Goal: Transaction & Acquisition: Book appointment/travel/reservation

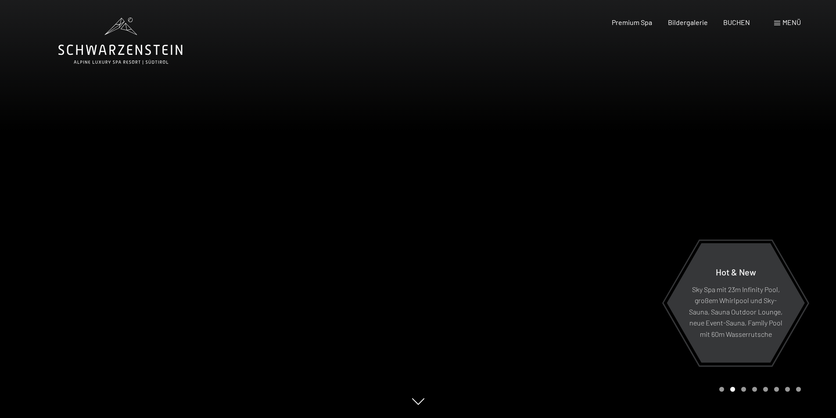
click at [783, 26] on span "Menü" at bounding box center [791, 22] width 18 height 8
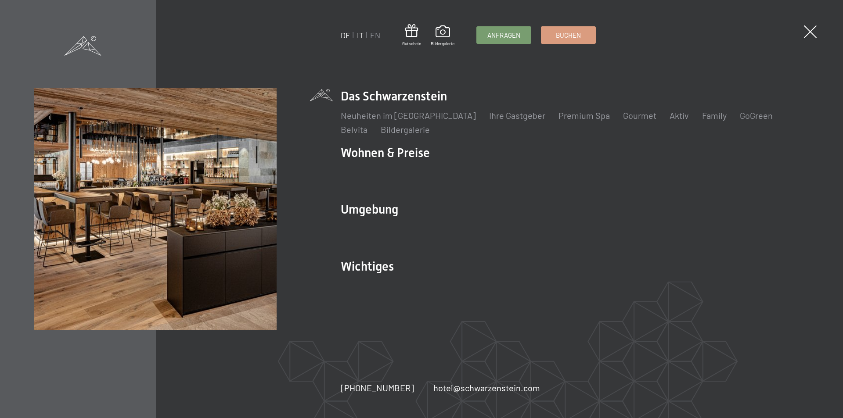
click at [359, 36] on link "IT" at bounding box center [360, 35] width 7 height 10
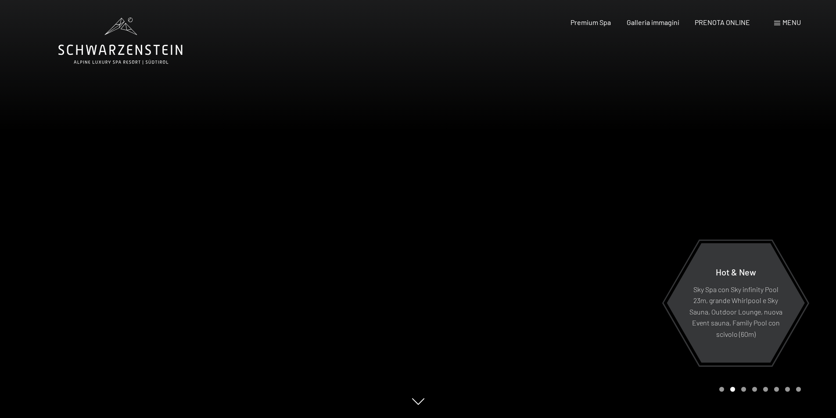
click at [744, 390] on div "Carousel Page 3" at bounding box center [743, 389] width 5 height 5
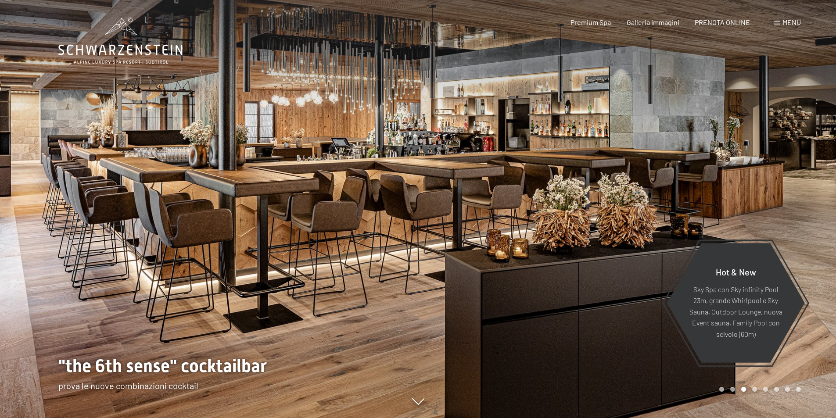
click at [754, 390] on div "Carousel Page 4" at bounding box center [754, 389] width 5 height 5
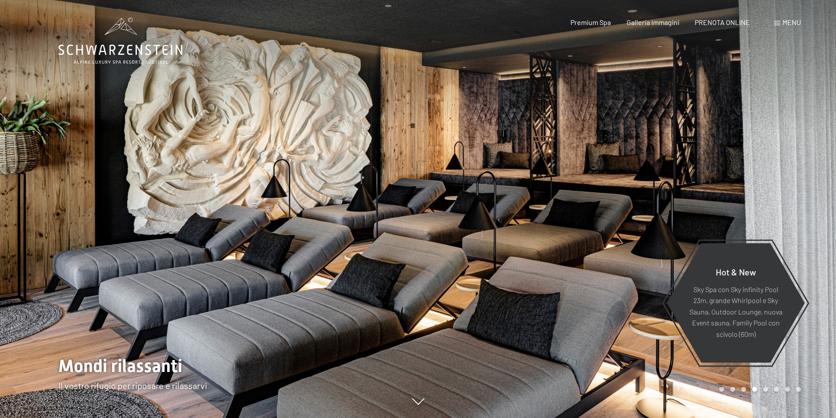
click at [766, 390] on div "Carousel Page 5" at bounding box center [765, 389] width 5 height 5
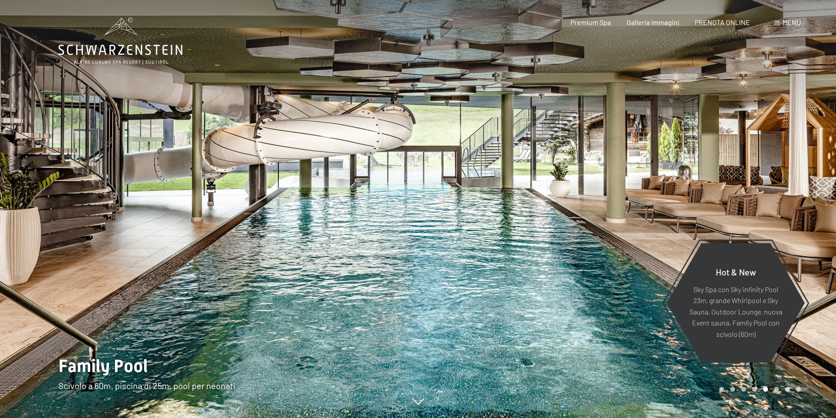
click at [777, 389] on div "Carousel Page 6" at bounding box center [776, 389] width 5 height 5
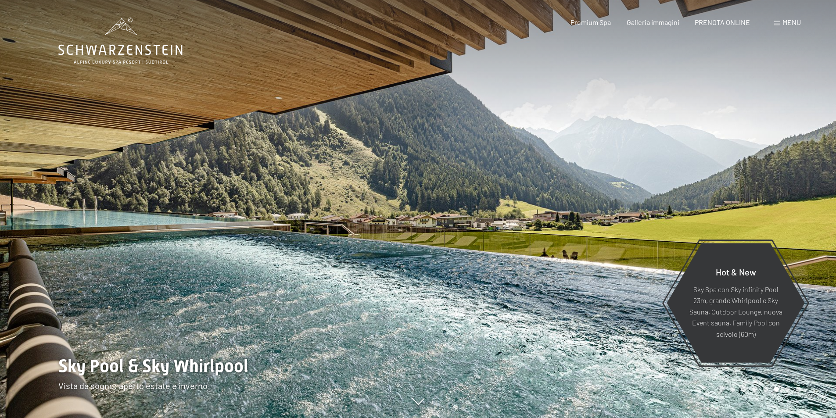
click at [785, 390] on div "Carousel Page 7" at bounding box center [787, 389] width 5 height 5
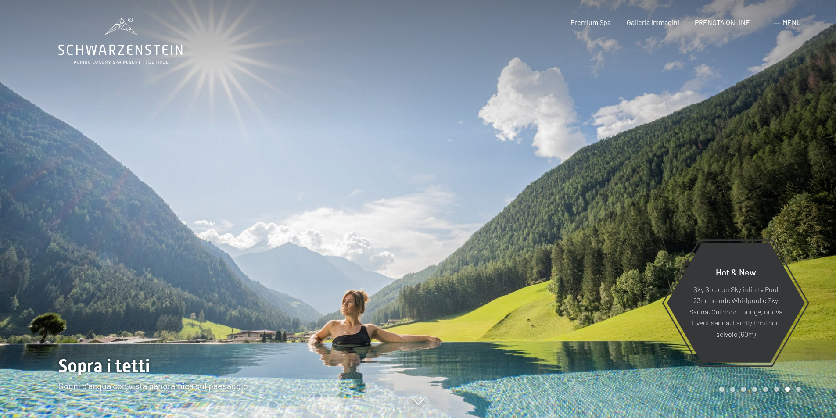
click at [797, 387] on div "Carousel Page 8" at bounding box center [798, 389] width 5 height 5
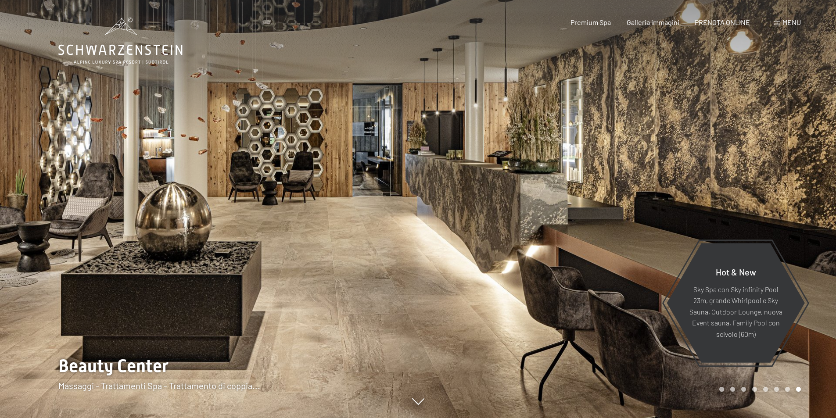
click at [724, 390] on div "Carousel Page 1" at bounding box center [721, 389] width 5 height 5
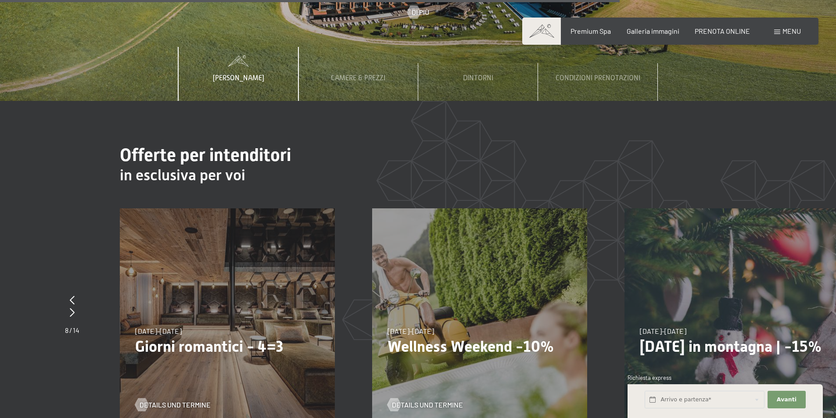
scroll to position [3335, 0]
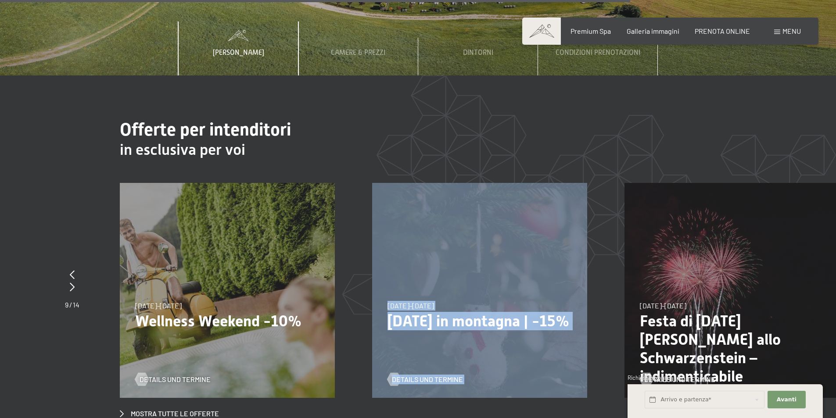
drag, startPoint x: 474, startPoint y: 225, endPoint x: 133, endPoint y: 193, distance: 342.1
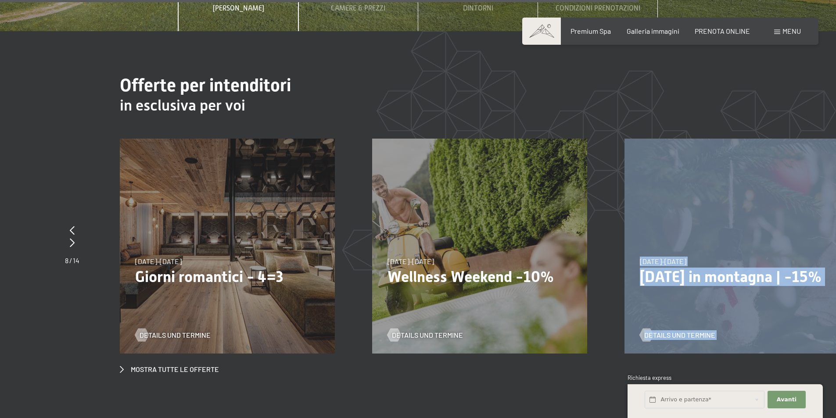
scroll to position [3379, 0]
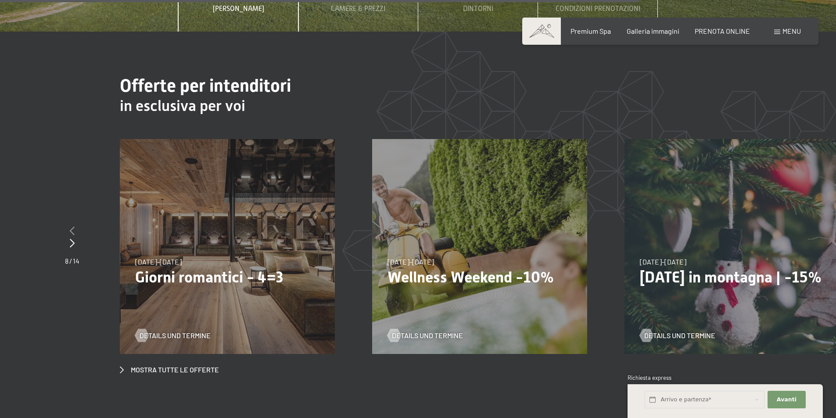
click at [74, 226] on icon at bounding box center [72, 230] width 5 height 9
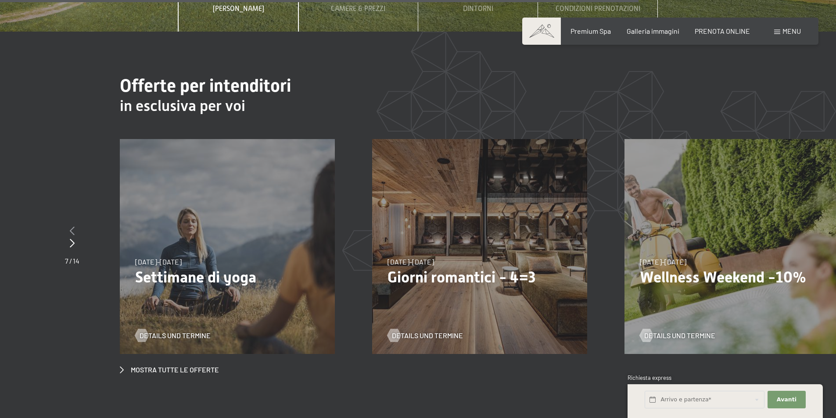
click at [74, 226] on icon at bounding box center [72, 230] width 5 height 9
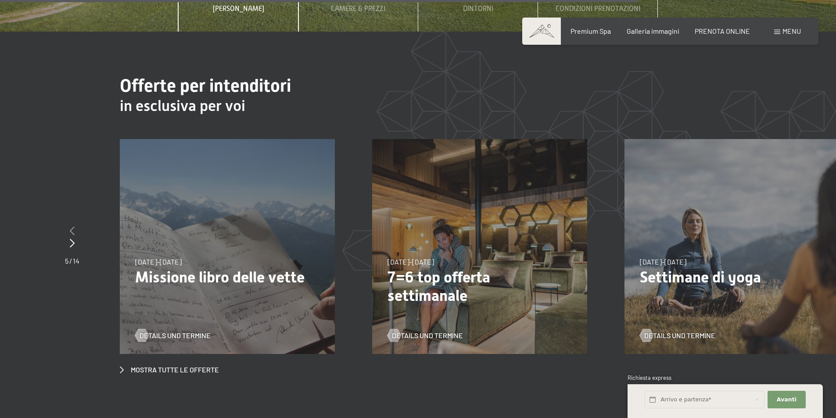
click at [74, 226] on icon at bounding box center [72, 230] width 5 height 9
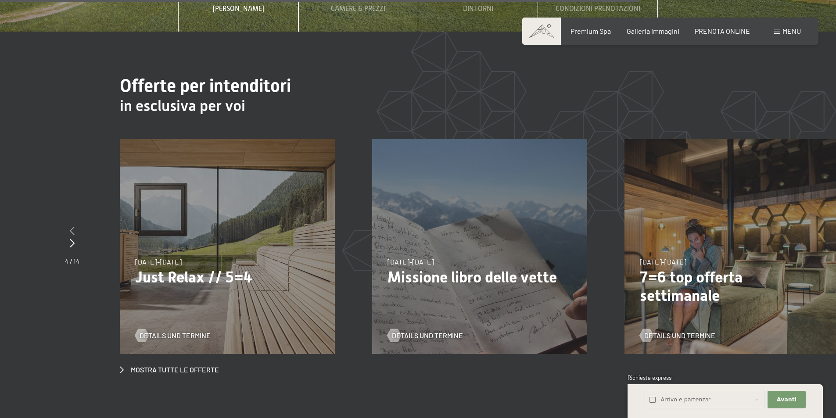
click at [74, 226] on icon at bounding box center [72, 230] width 5 height 9
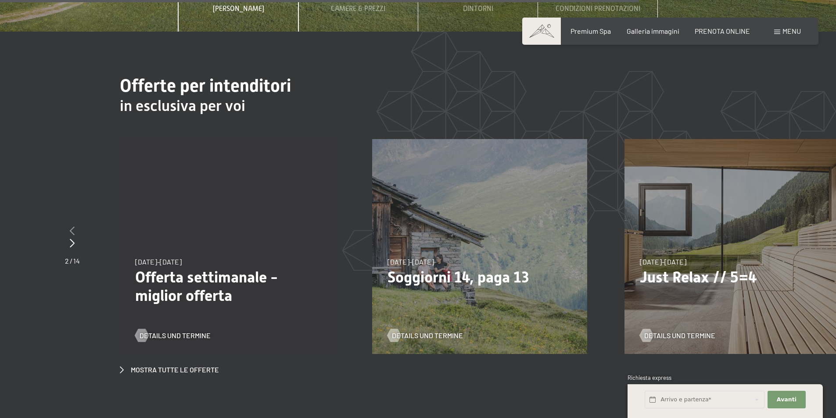
click at [74, 226] on icon at bounding box center [72, 230] width 5 height 9
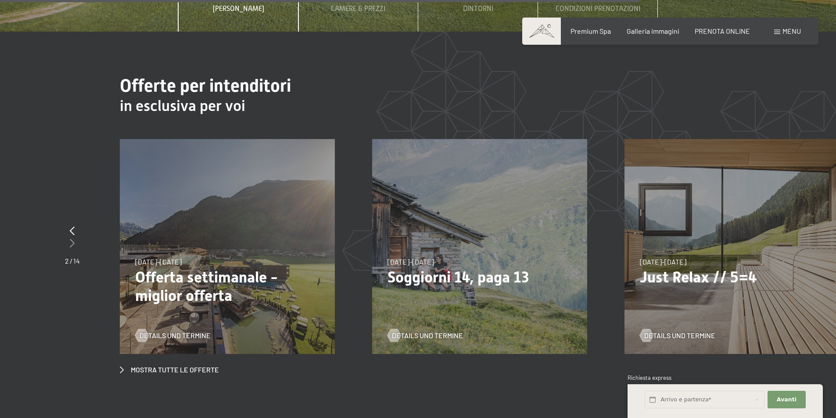
click at [72, 239] on icon at bounding box center [72, 243] width 5 height 9
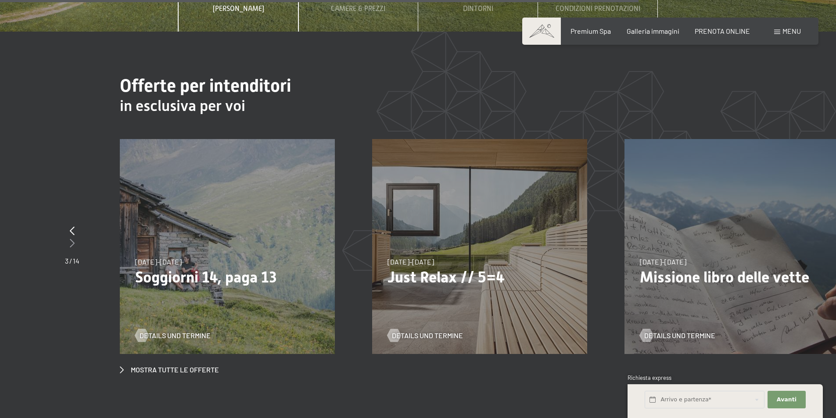
click at [72, 239] on icon at bounding box center [72, 243] width 5 height 9
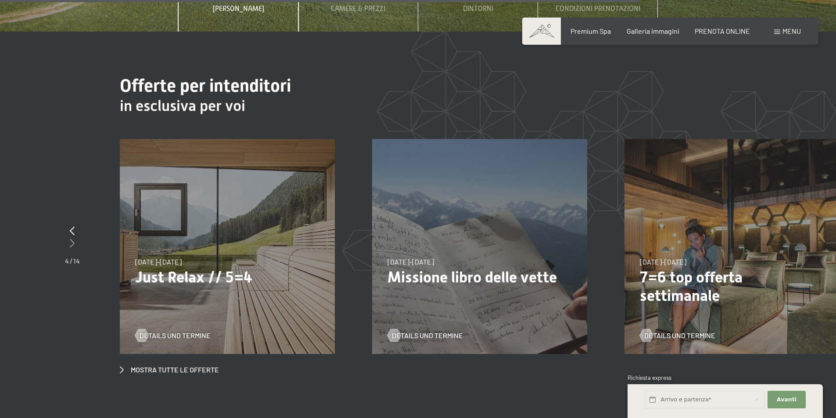
click at [72, 239] on icon at bounding box center [72, 243] width 5 height 9
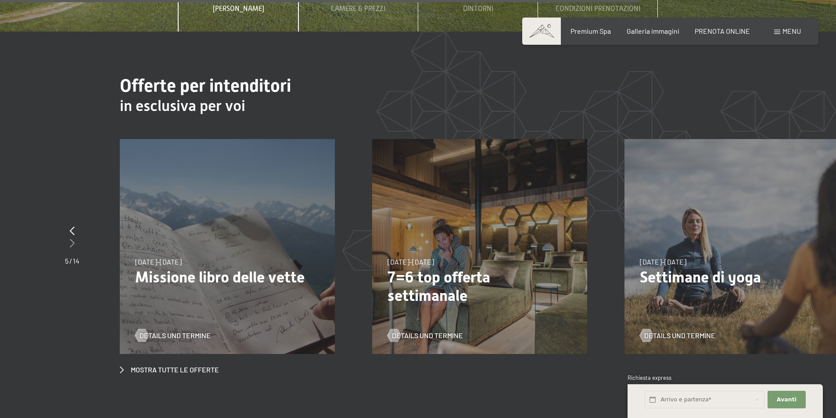
click at [72, 239] on icon at bounding box center [72, 243] width 5 height 9
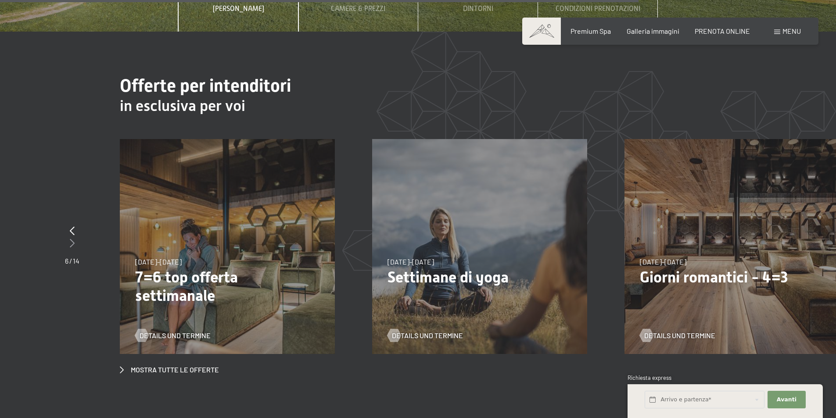
click at [72, 239] on icon at bounding box center [72, 243] width 5 height 9
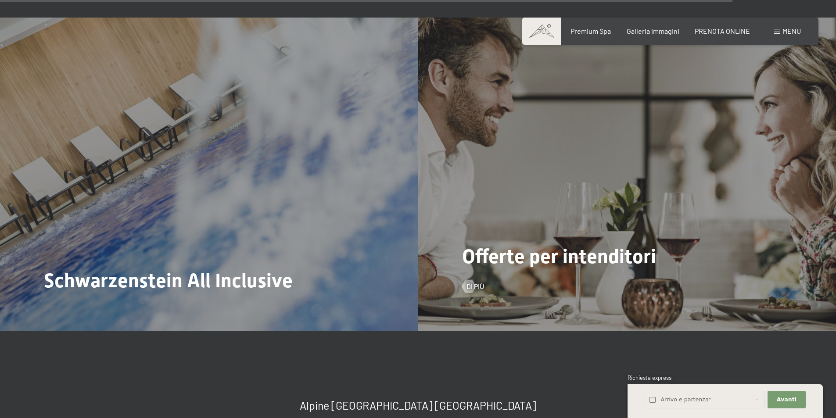
scroll to position [3950, 0]
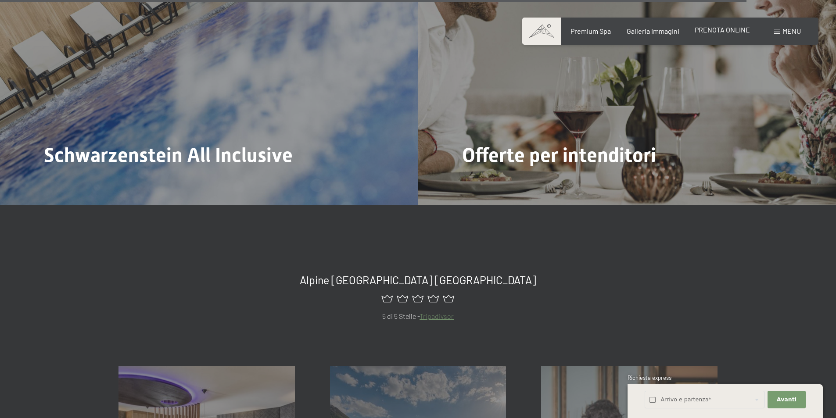
click at [734, 31] on span "PRENOTA ONLINE" at bounding box center [722, 29] width 55 height 8
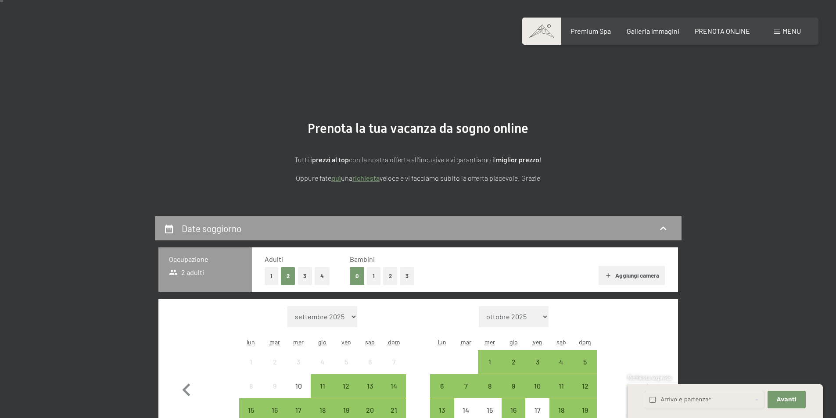
scroll to position [44, 0]
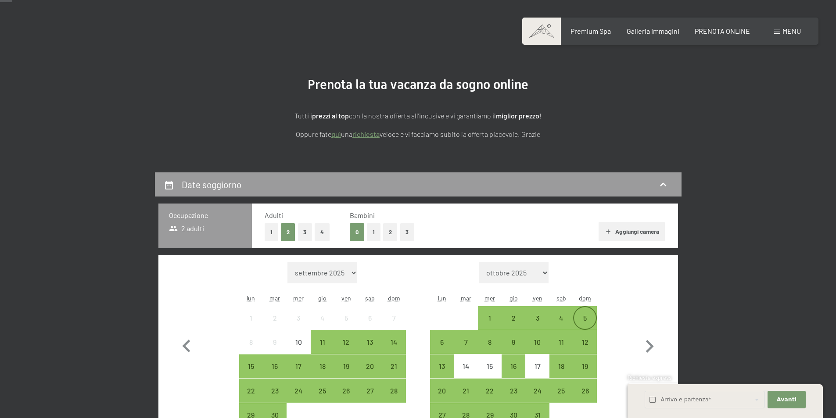
click at [585, 315] on div "5" at bounding box center [585, 326] width 22 height 22
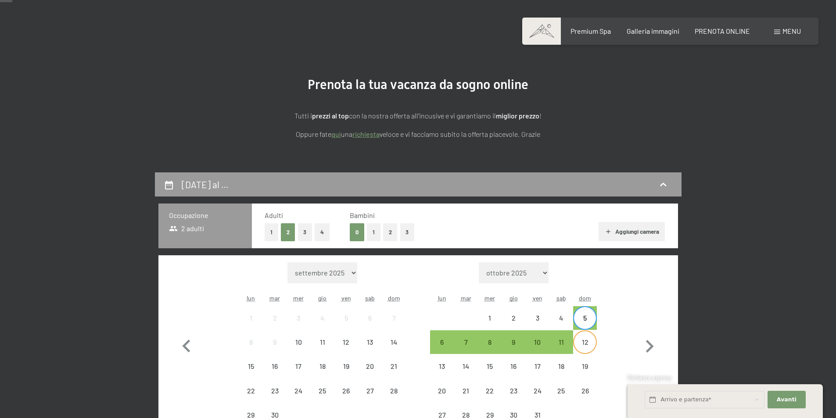
click at [583, 349] on div "12" at bounding box center [585, 350] width 22 height 22
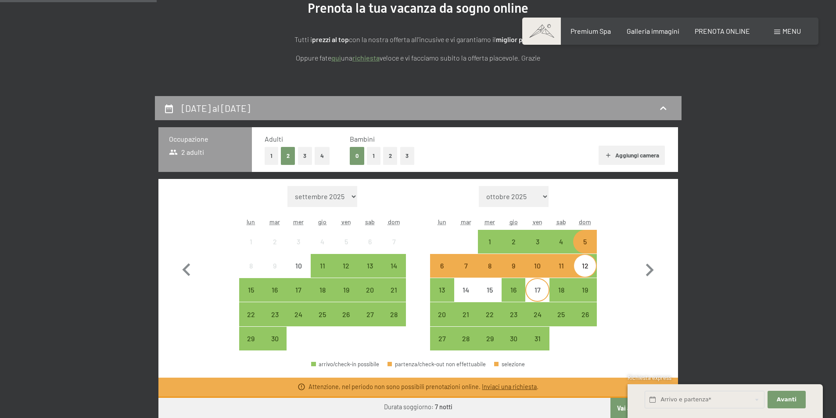
scroll to position [219, 0]
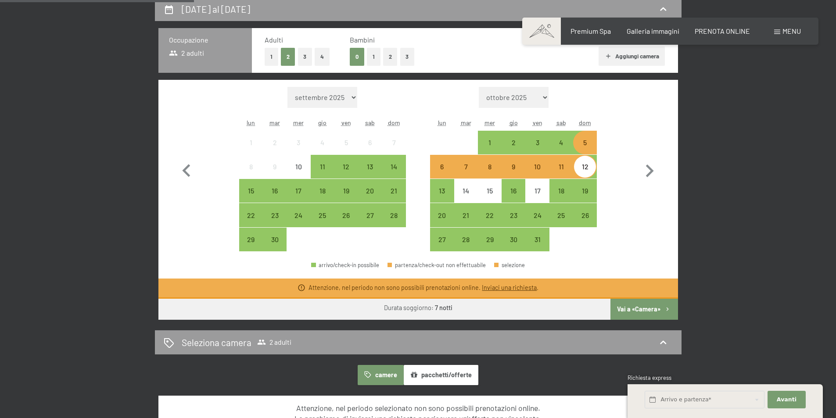
click at [375, 53] on button "1" at bounding box center [374, 57] width 14 height 18
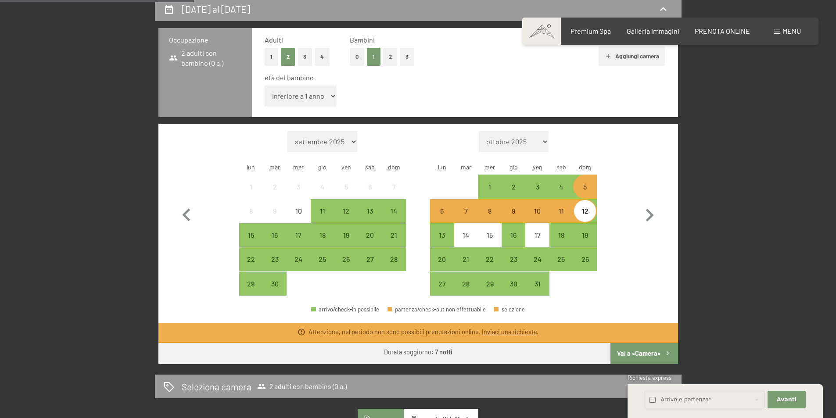
click at [322, 91] on select "inferiore a 1 anno 1 anno 2 anni 3 anni 4 anni 5 anni 6 anni 7 anni 8 anni 9 an…" at bounding box center [301, 96] width 72 height 21
select select "2"
click at [265, 86] on select "inferiore a 1 anno 1 anno 2 anni 3 anni 4 anni 5 anni 6 anni 7 anni 8 anni 9 an…" at bounding box center [301, 96] width 72 height 21
click at [637, 353] on button "Vai a «Camera»" at bounding box center [643, 353] width 67 height 21
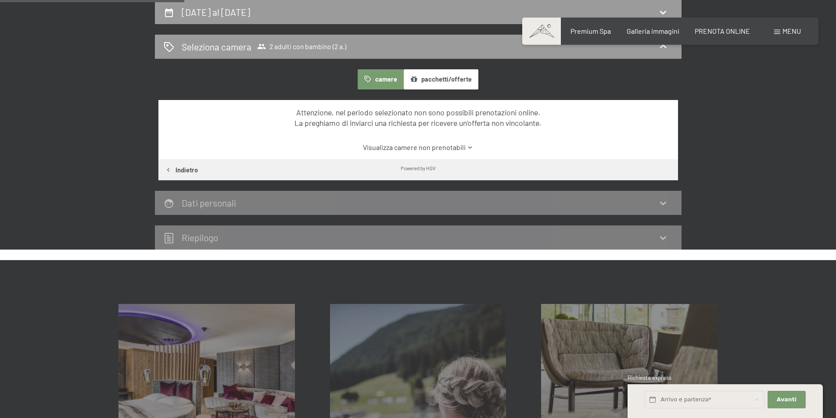
click at [450, 145] on link "Visualizza camere non prenotabili" at bounding box center [418, 148] width 488 height 10
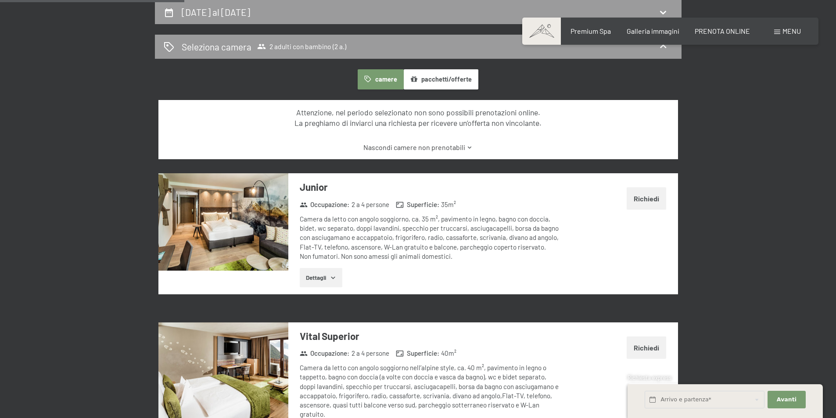
click at [450, 146] on link "Nascondi camere non prenotabili" at bounding box center [418, 148] width 488 height 10
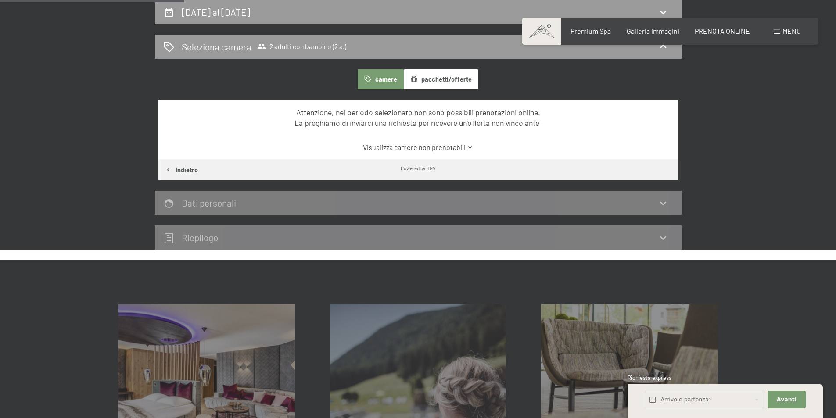
click at [450, 146] on link "Visualizza camere non prenotabili" at bounding box center [418, 148] width 488 height 10
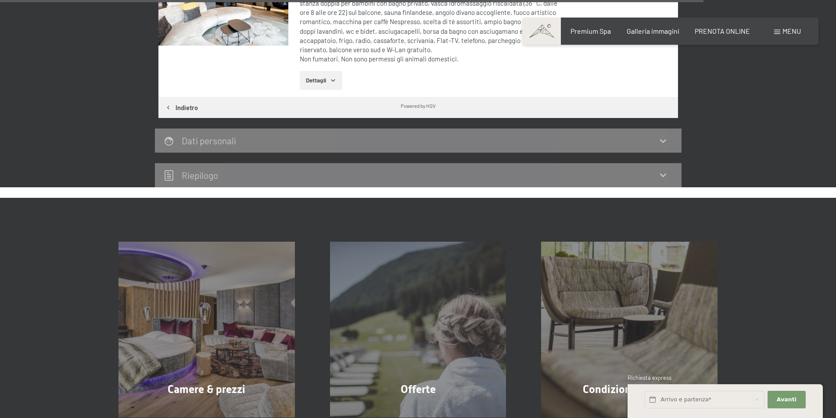
scroll to position [2630, 0]
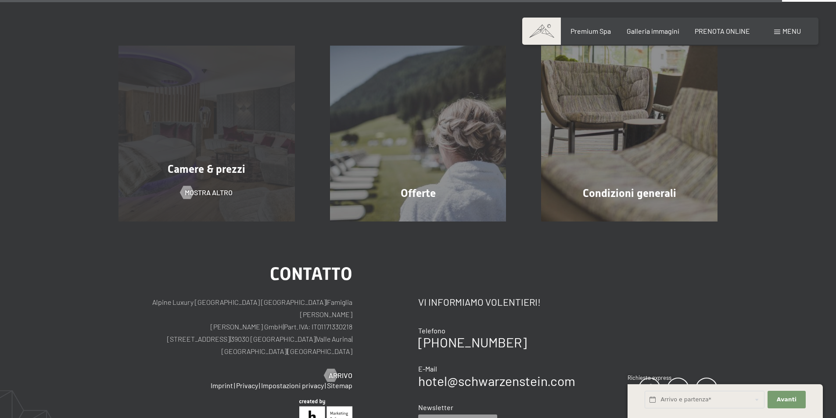
click at [216, 163] on span "Camere & prezzi" at bounding box center [207, 169] width 78 height 13
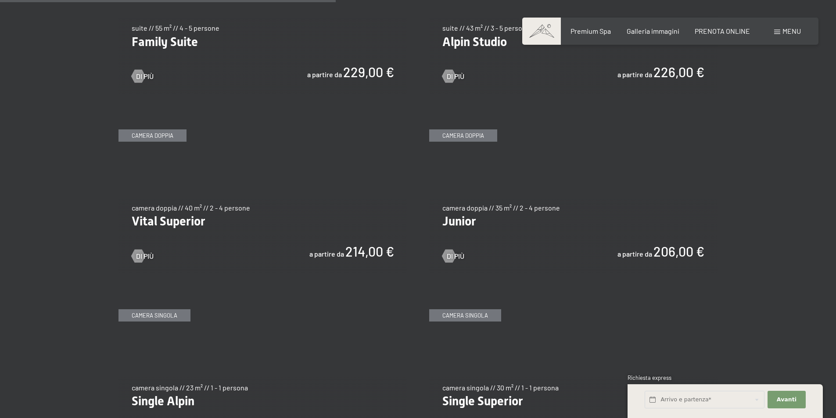
scroll to position [1185, 0]
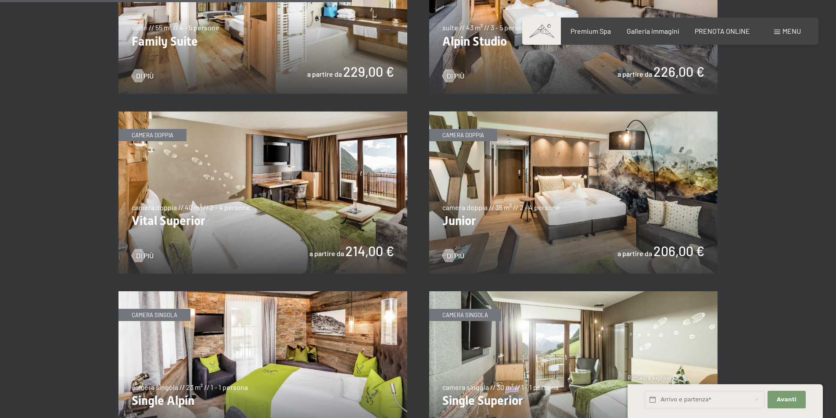
click at [516, 145] on img at bounding box center [573, 192] width 289 height 162
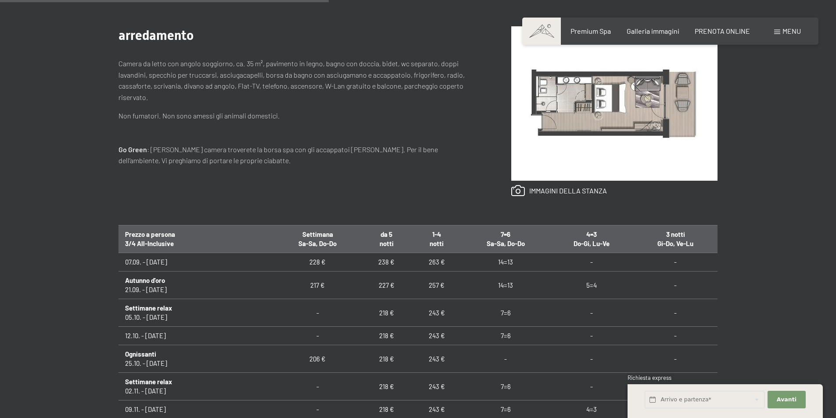
scroll to position [439, 0]
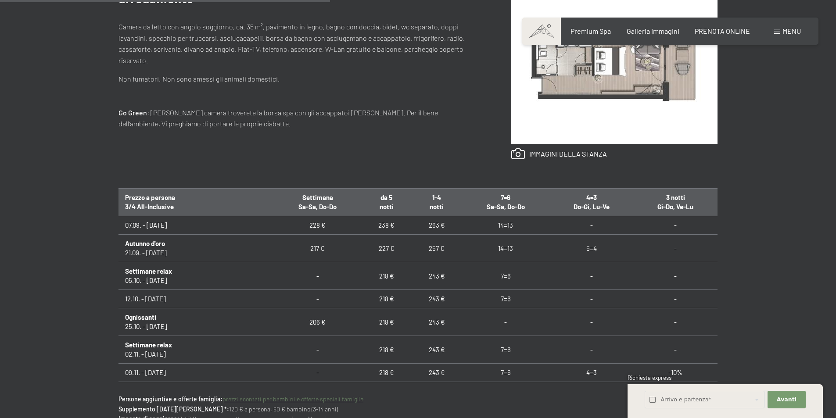
click at [383, 276] on td "218 €" at bounding box center [387, 276] width 50 height 28
drag, startPoint x: 374, startPoint y: 274, endPoint x: 390, endPoint y: 274, distance: 15.4
click at [390, 274] on td "218 €" at bounding box center [387, 276] width 50 height 28
drag, startPoint x: 495, startPoint y: 276, endPoint x: 508, endPoint y: 276, distance: 12.7
click at [508, 276] on td "7=6" at bounding box center [506, 276] width 88 height 28
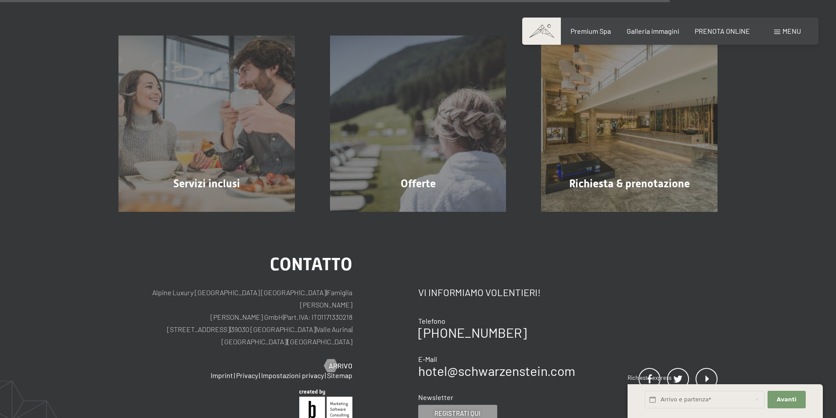
scroll to position [966, 0]
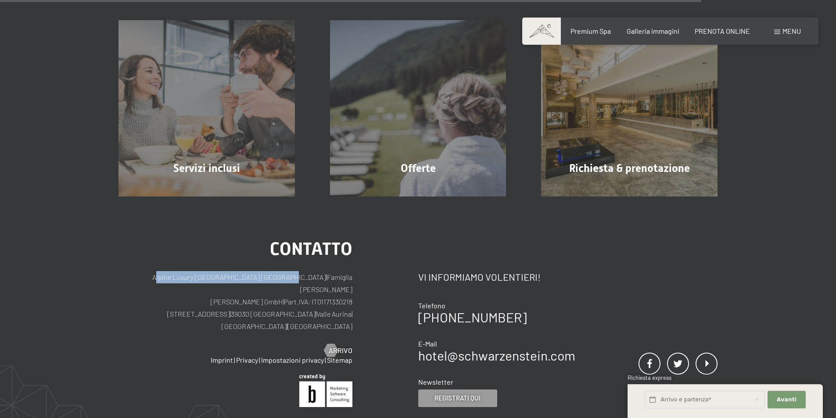
drag, startPoint x: 146, startPoint y: 276, endPoint x: 284, endPoint y: 278, distance: 138.3
click at [284, 278] on p "Alpine Luxury SPA Resort SCHWARZENSTEIN | Famiglia Zimmerhofer Otmar Zimmerhofe…" at bounding box center [235, 301] width 234 height 61
copy p "Alpine Luxury [GEOGRAPHIC_DATA] [GEOGRAPHIC_DATA]"
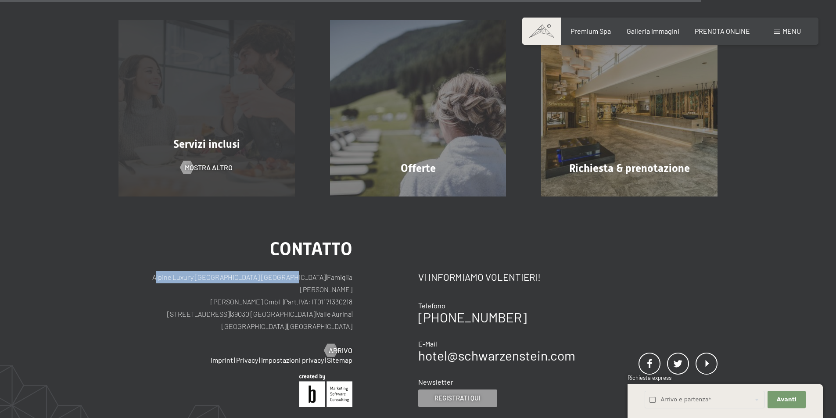
click at [250, 135] on div "Servizi inclusi mostra altro" at bounding box center [207, 108] width 212 height 176
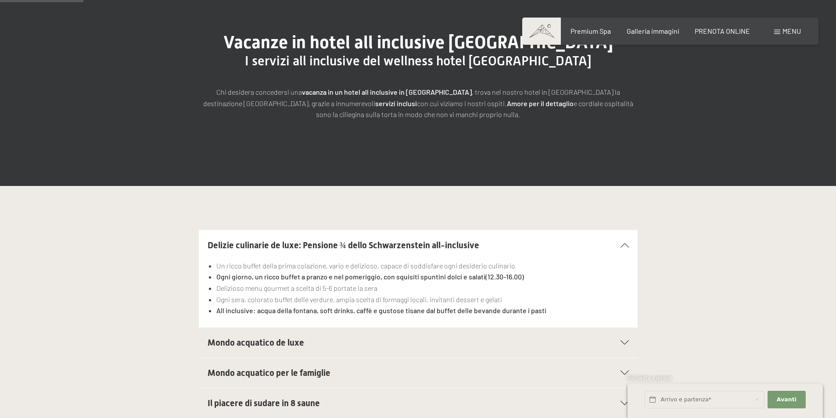
scroll to position [176, 0]
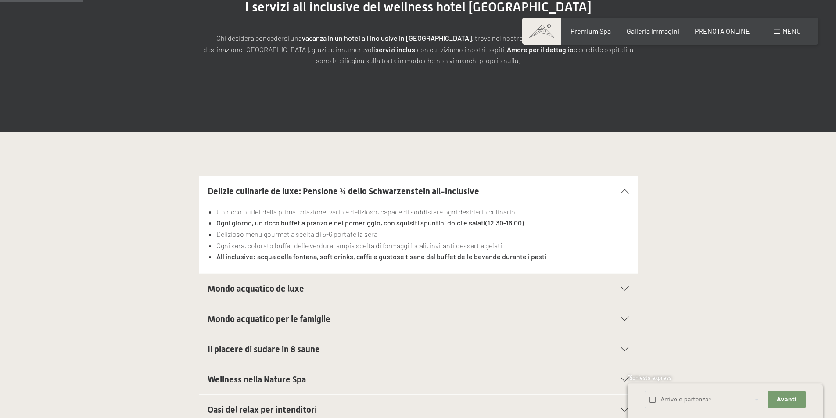
click at [622, 283] on div "Mondo acquatico de luxe" at bounding box center [418, 289] width 421 height 30
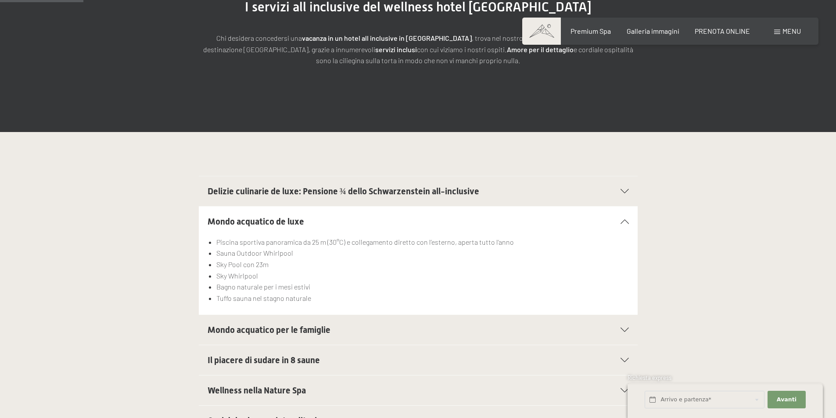
click at [287, 221] on span "Mondo acquatico de luxe" at bounding box center [256, 221] width 97 height 11
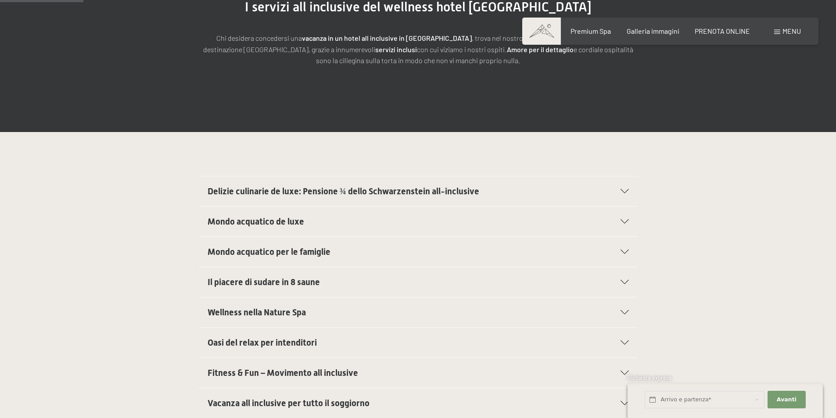
click at [288, 244] on div "Mondo acquatico per le famiglie" at bounding box center [418, 252] width 421 height 30
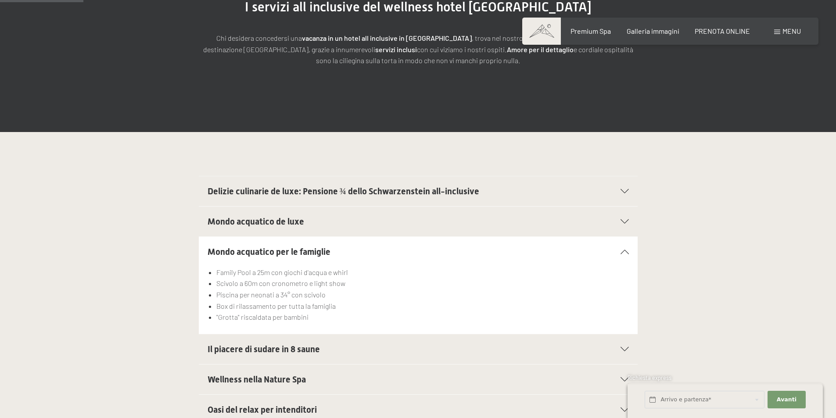
click at [290, 246] on h2 "Mondo acquatico per le famiglie" at bounding box center [397, 252] width 379 height 12
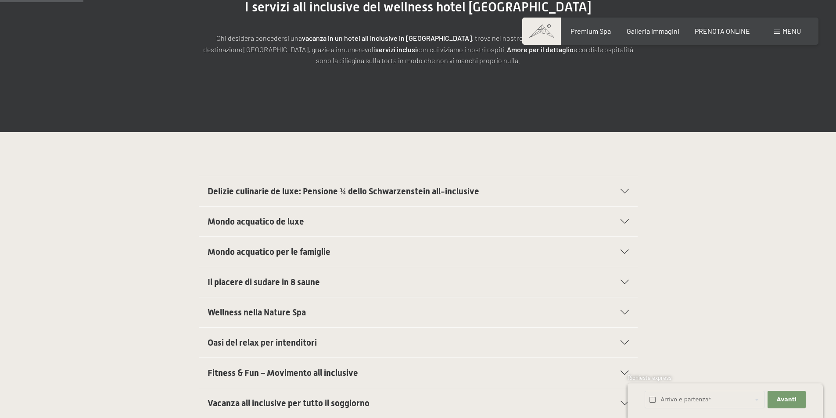
click at [284, 282] on span "Il piacere di sudare in 8 saune" at bounding box center [264, 282] width 112 height 11
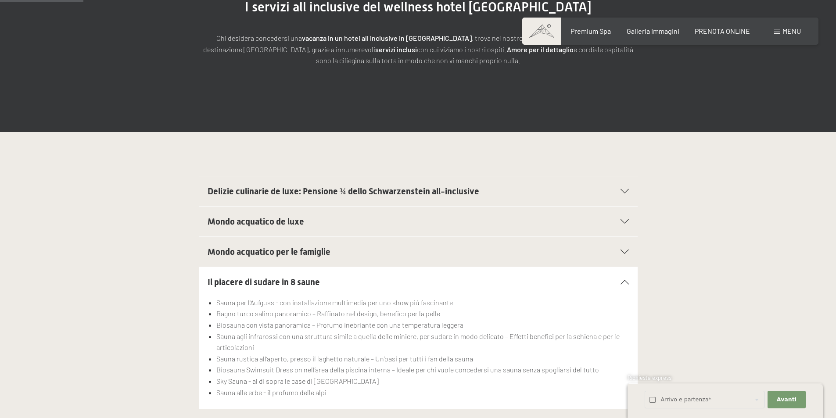
click at [284, 282] on span "Il piacere di sudare in 8 saune" at bounding box center [264, 282] width 112 height 11
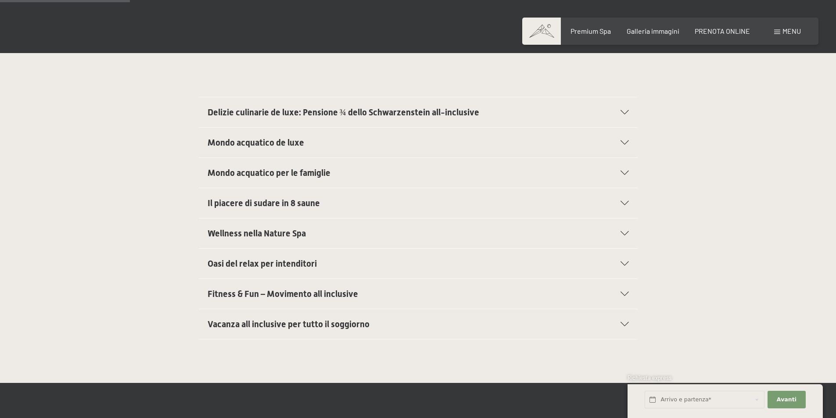
scroll to position [263, 0]
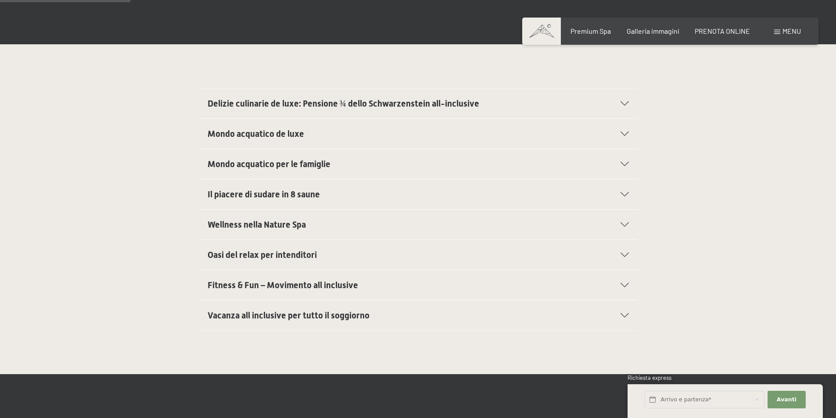
click at [285, 226] on span "Wellness nella Nature Spa" at bounding box center [257, 224] width 98 height 11
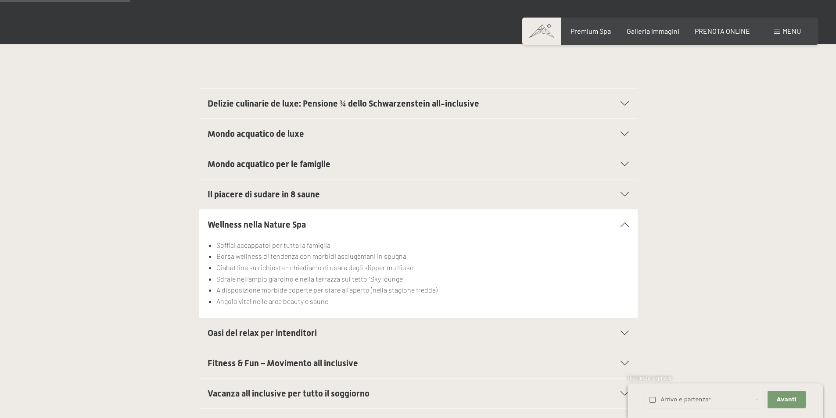
click at [293, 228] on span "Wellness nella Nature Spa" at bounding box center [257, 224] width 98 height 11
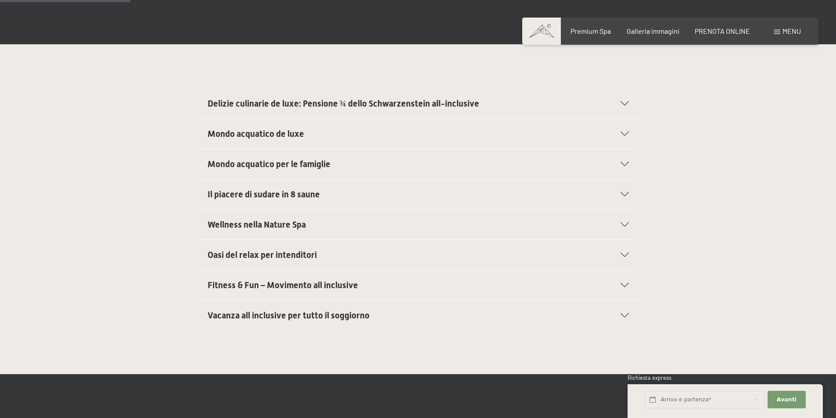
click at [294, 258] on span "Oasi del relax per intenditori" at bounding box center [262, 255] width 109 height 11
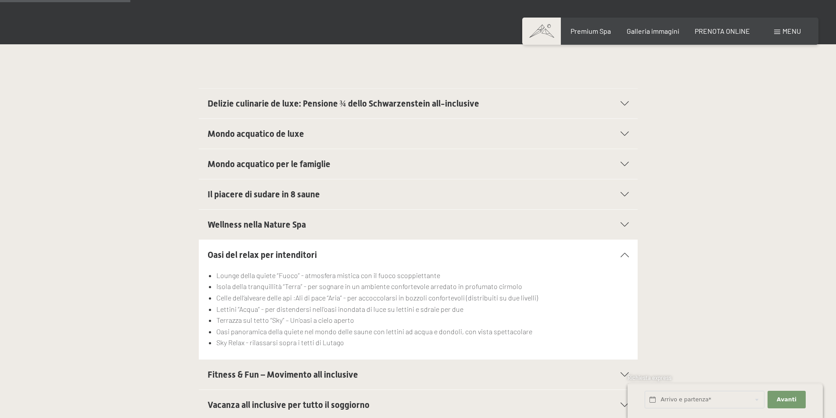
click at [292, 252] on span "Oasi del relax per intenditori" at bounding box center [262, 255] width 109 height 11
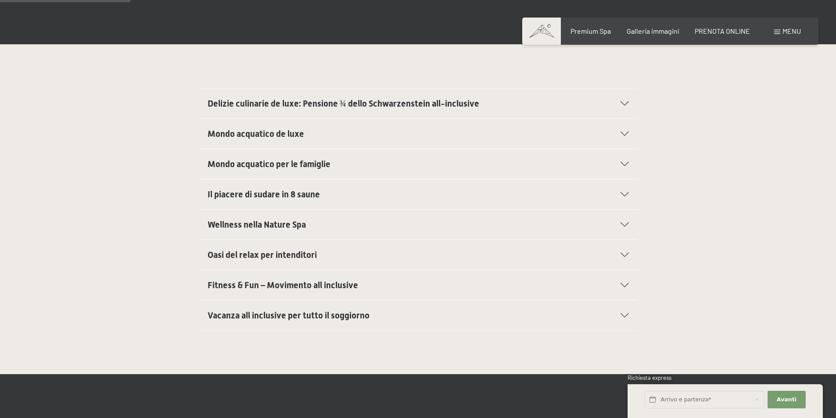
click at [290, 289] on span "Fitness & Fun – Movimento all inclusive" at bounding box center [283, 285] width 151 height 11
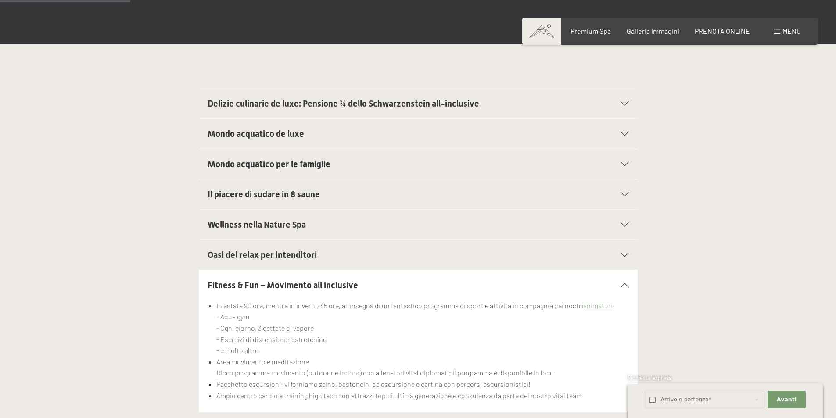
click at [289, 282] on span "Fitness & Fun – Movimento all inclusive" at bounding box center [283, 285] width 151 height 11
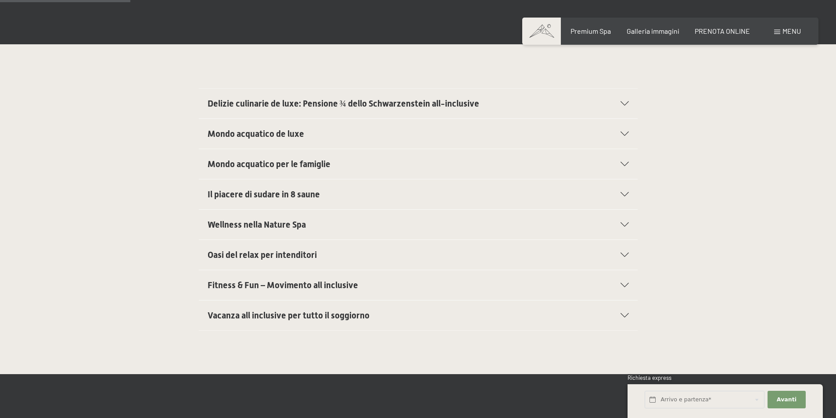
click at [284, 314] on span "Vacanza all inclusive per tutto il soggiorno" at bounding box center [289, 315] width 162 height 11
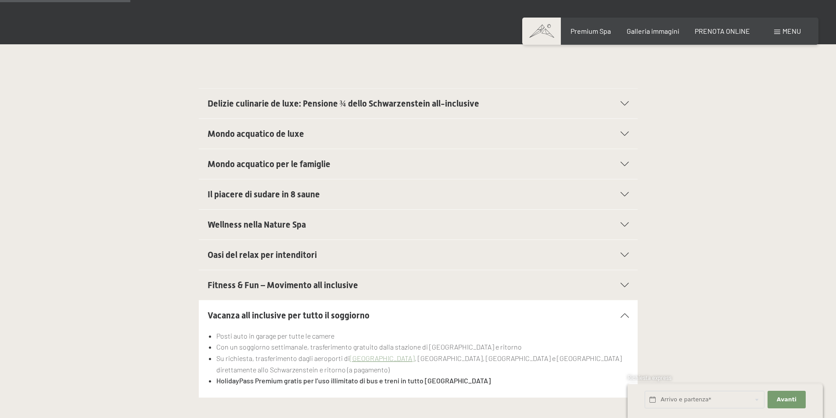
click at [284, 314] on span "Vacanza all inclusive per tutto il soggiorno" at bounding box center [289, 315] width 162 height 11
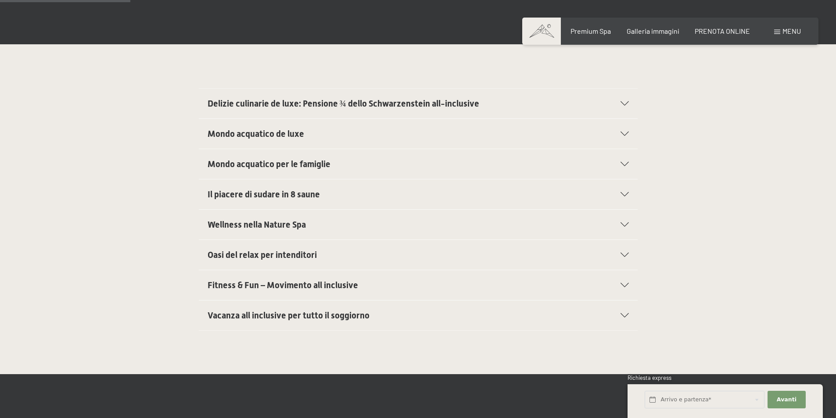
click at [286, 297] on div "Fitness & Fun – Movimento all inclusive" at bounding box center [418, 285] width 421 height 30
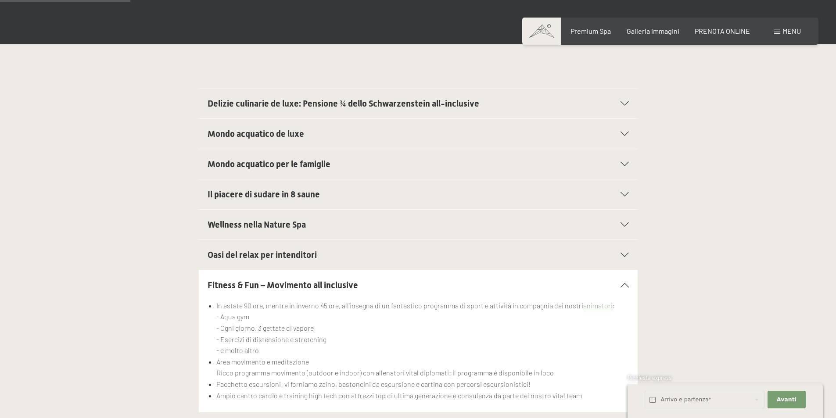
click at [287, 288] on span "Fitness & Fun – Movimento all inclusive" at bounding box center [283, 285] width 151 height 11
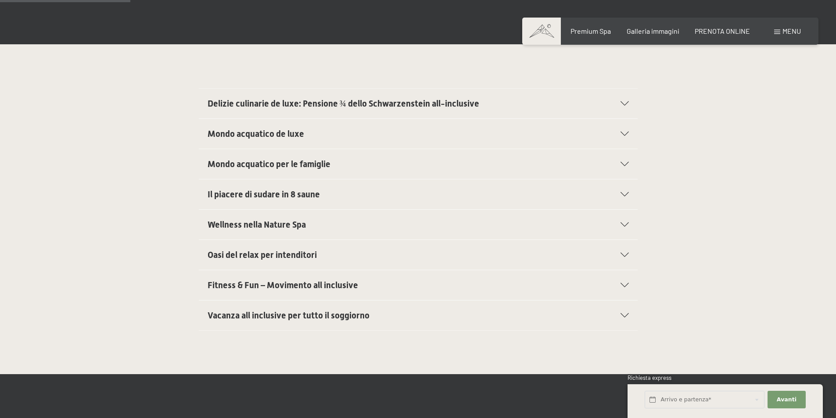
click at [288, 252] on span "Oasi del relax per intenditori" at bounding box center [262, 255] width 109 height 11
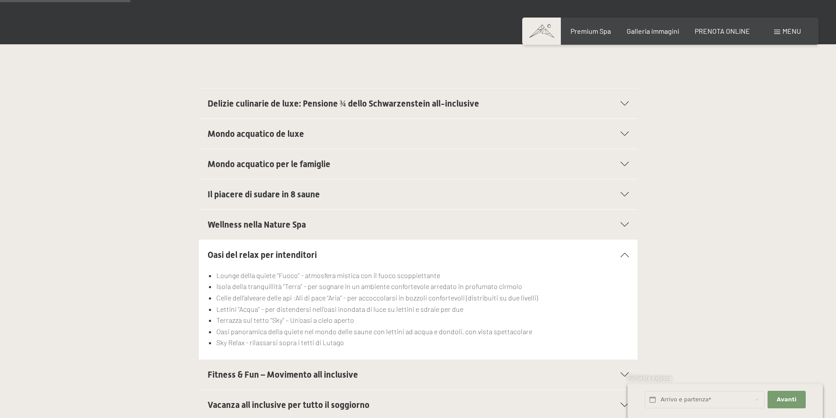
click at [288, 252] on span "Oasi del relax per intenditori" at bounding box center [262, 255] width 109 height 11
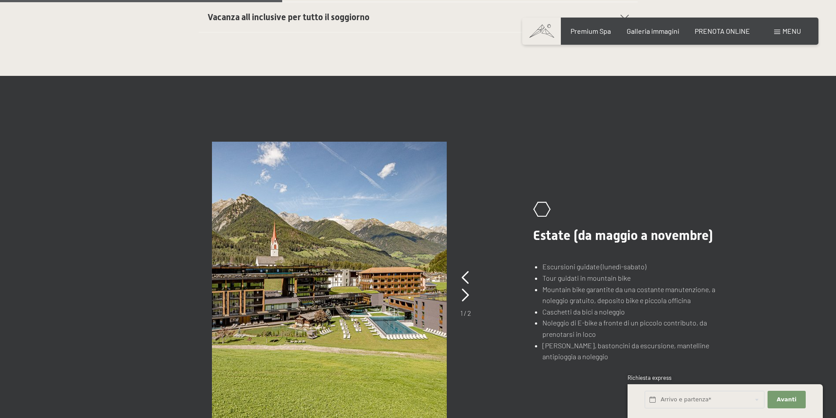
scroll to position [571, 0]
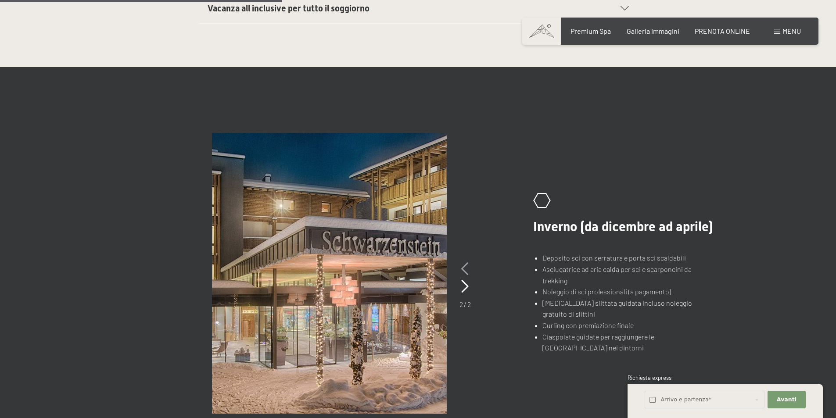
click at [465, 270] on icon at bounding box center [464, 268] width 7 height 13
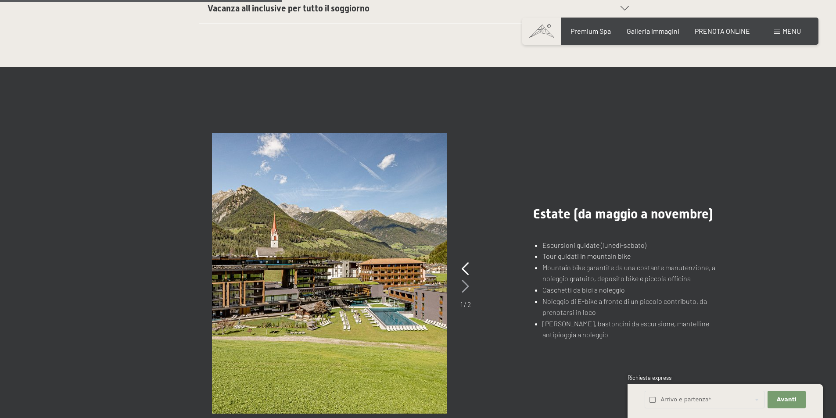
click at [463, 290] on icon at bounding box center [465, 286] width 7 height 13
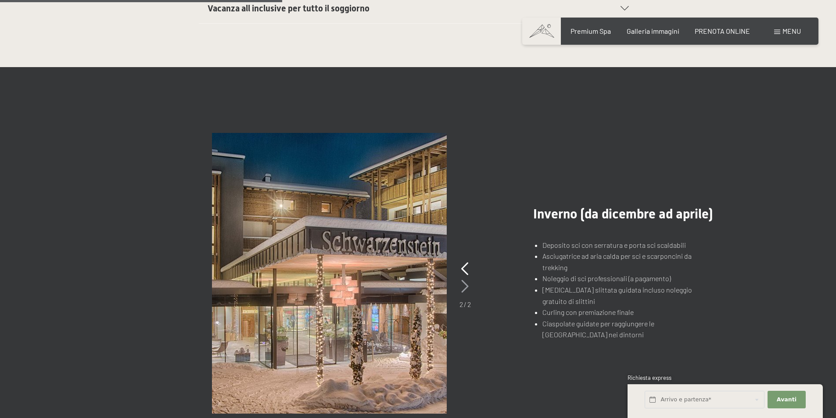
click at [463, 287] on icon at bounding box center [464, 286] width 7 height 13
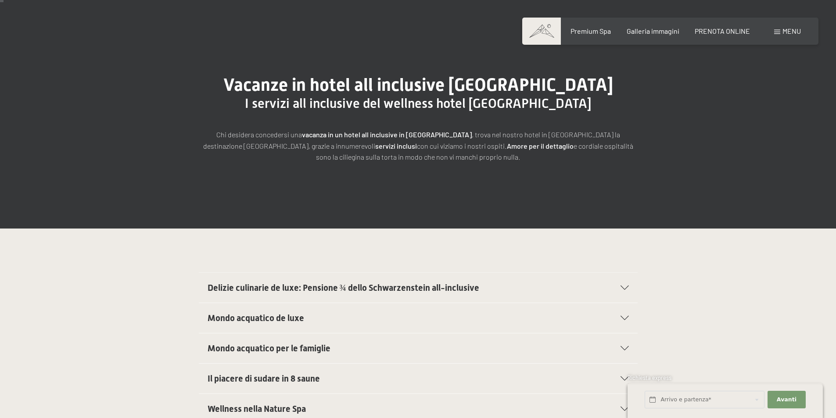
scroll to position [0, 0]
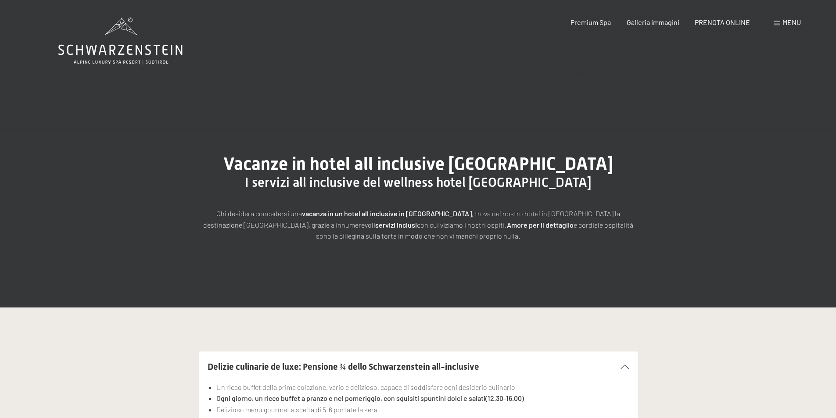
click at [122, 48] on icon at bounding box center [120, 50] width 124 height 11
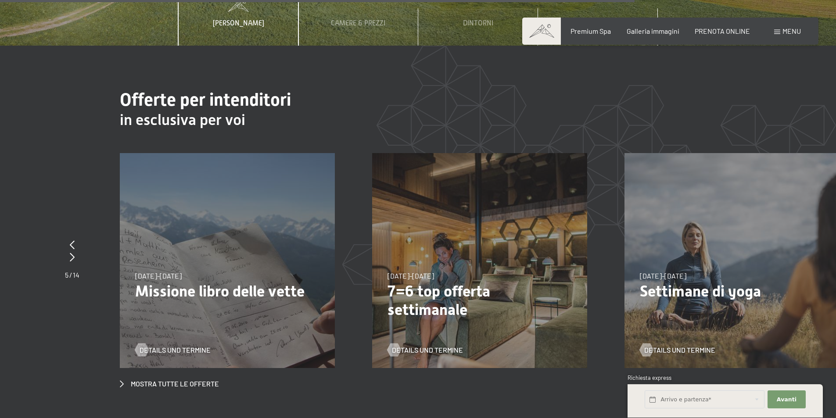
scroll to position [3379, 0]
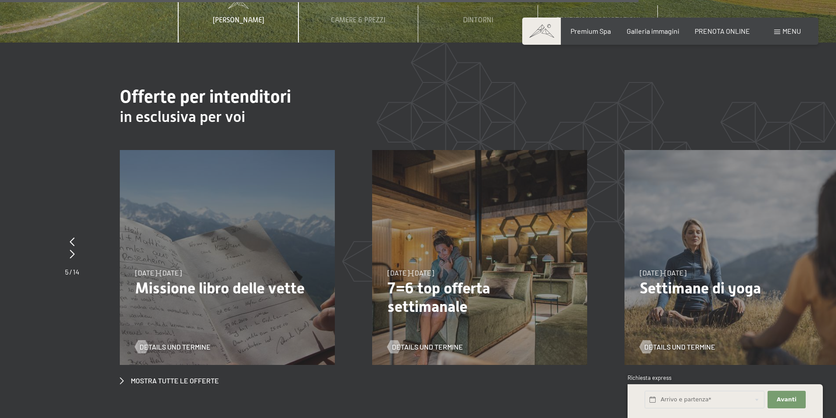
click at [442, 279] on p "7=6 top offerta settimanale" at bounding box center [480, 297] width 184 height 37
click at [434, 269] on span "[DATE]-[DATE]" at bounding box center [411, 273] width 47 height 8
click at [438, 342] on span "Details und Termine" at bounding box center [436, 347] width 71 height 10
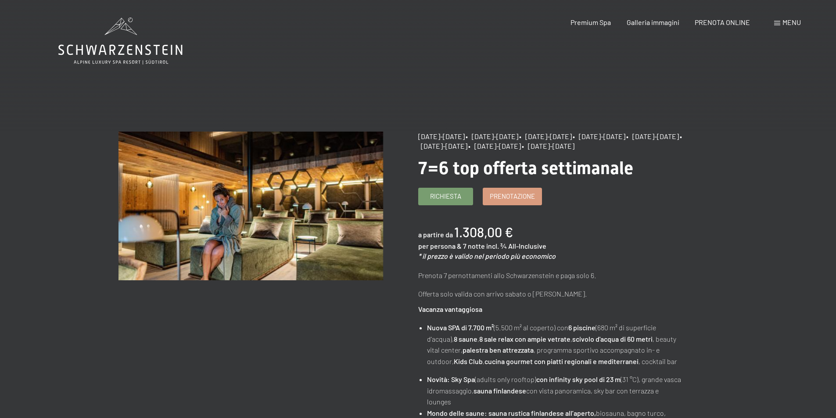
click at [150, 52] on icon at bounding box center [120, 50] width 124 height 11
